Goal: Check status: Check status

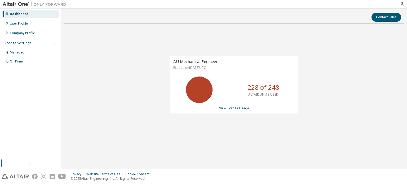
click at [330, 70] on div "AU Mechanical Engineer Expires on [DATE] UTC 228 of 248 ALTAIR UNITS USED View …" at bounding box center [234, 88] width 341 height 120
drag, startPoint x: 191, startPoint y: 154, endPoint x: 209, endPoint y: 179, distance: 30.3
click at [194, 157] on div "Contact Sales AU Mechanical Engineer Expires on [DATE] UTC 228 of 248 ALTAIR UN…" at bounding box center [234, 88] width 341 height 155
